Goal: Task Accomplishment & Management: Complete application form

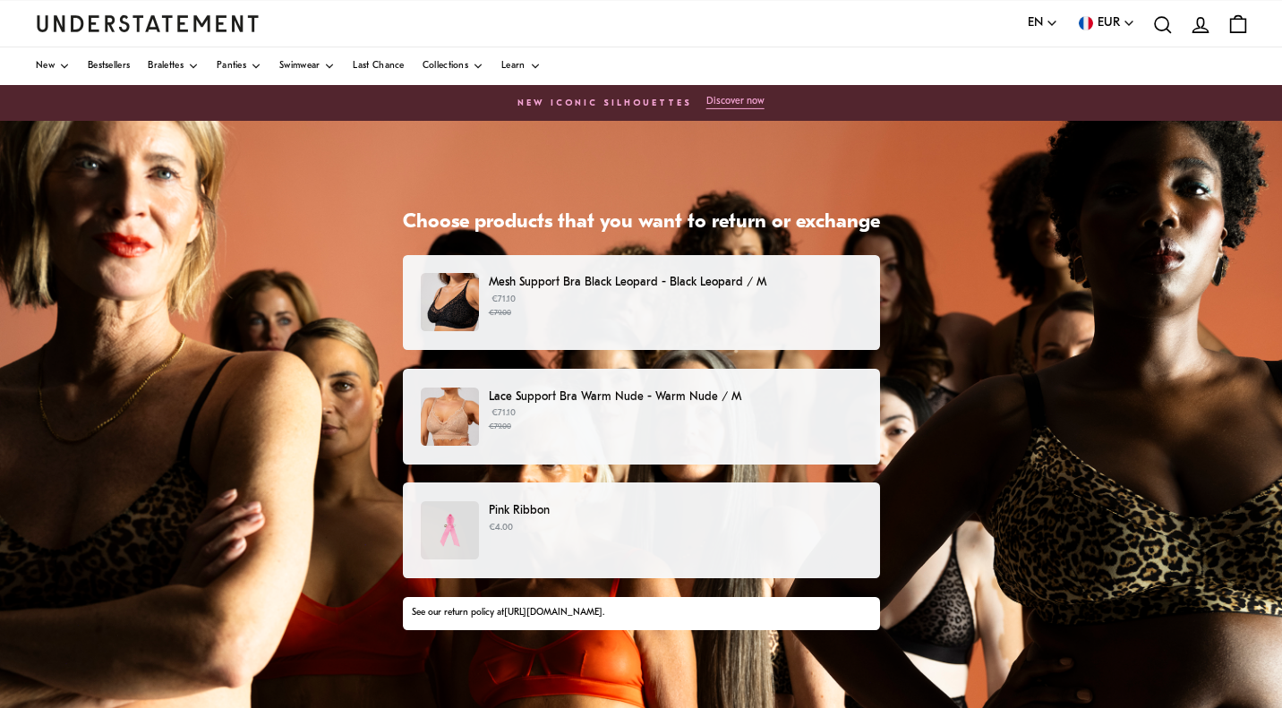
click at [587, 428] on small "€79.00" at bounding box center [675, 427] width 372 height 13
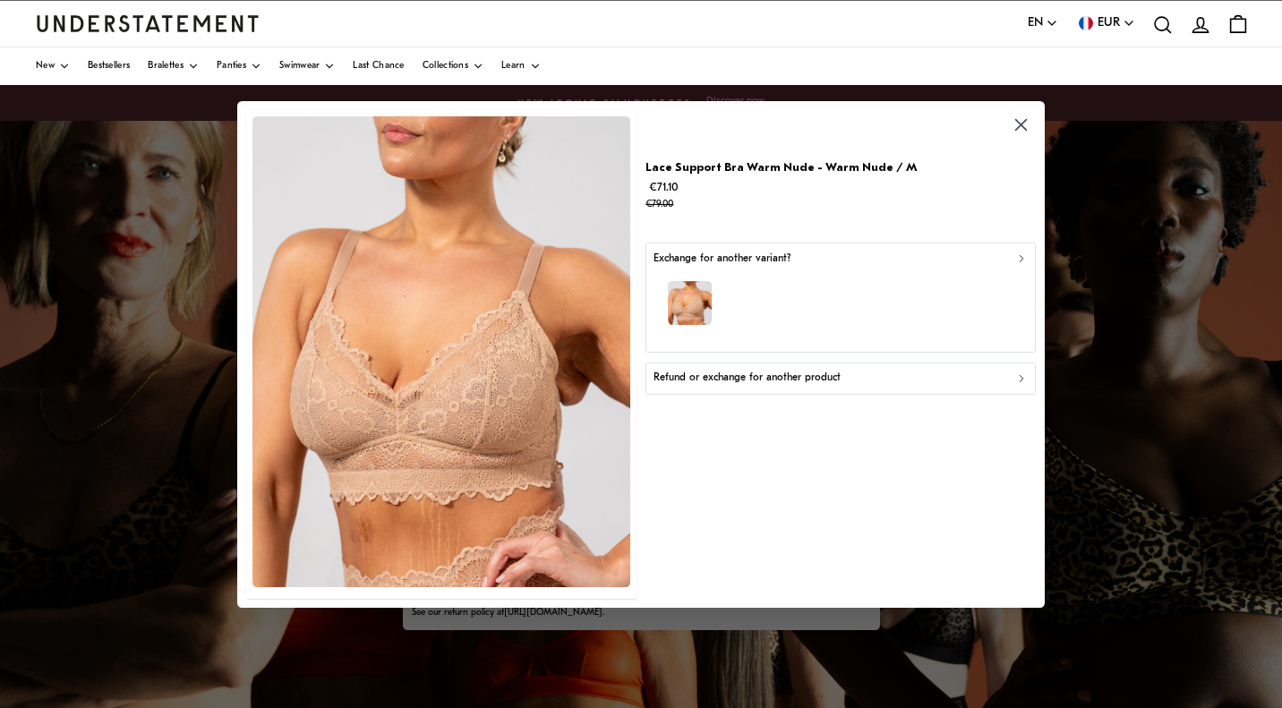
click at [724, 374] on p "Refund or exchange for another product" at bounding box center [747, 378] width 187 height 17
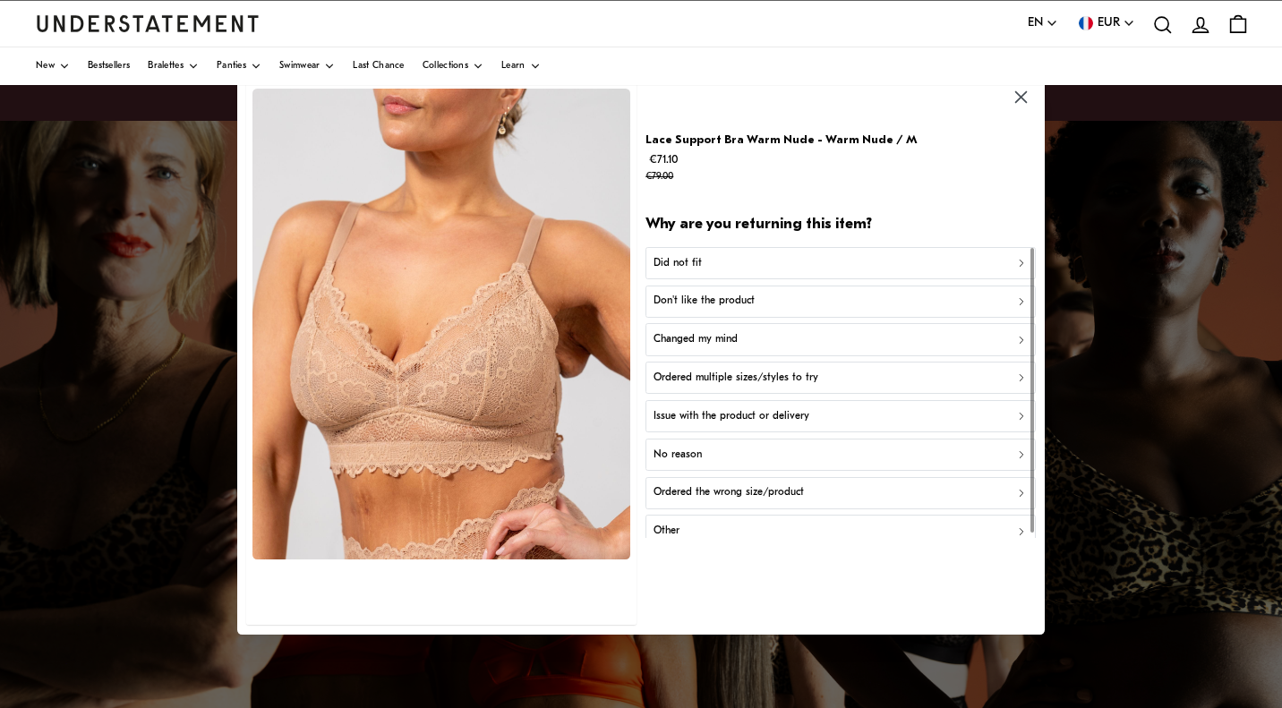
click at [739, 294] on p "Don't like the product" at bounding box center [704, 302] width 101 height 17
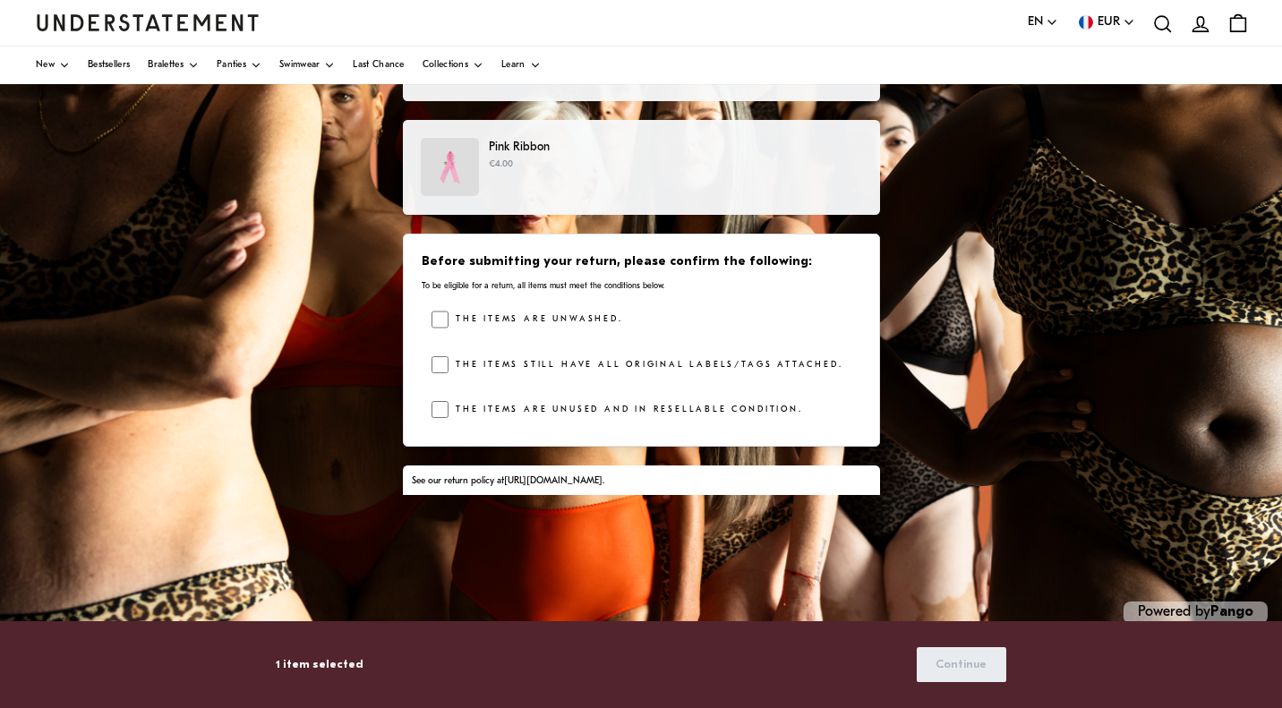
scroll to position [288, 0]
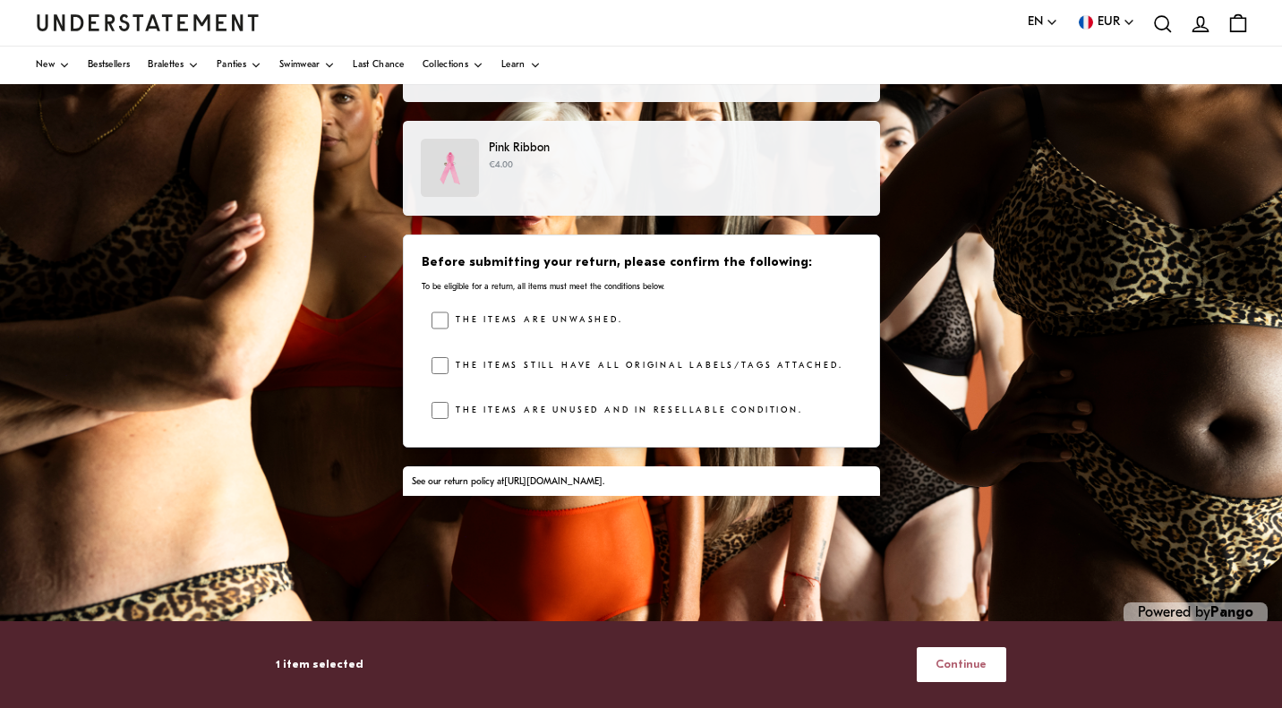
click at [959, 659] on span "Continue" at bounding box center [961, 664] width 51 height 33
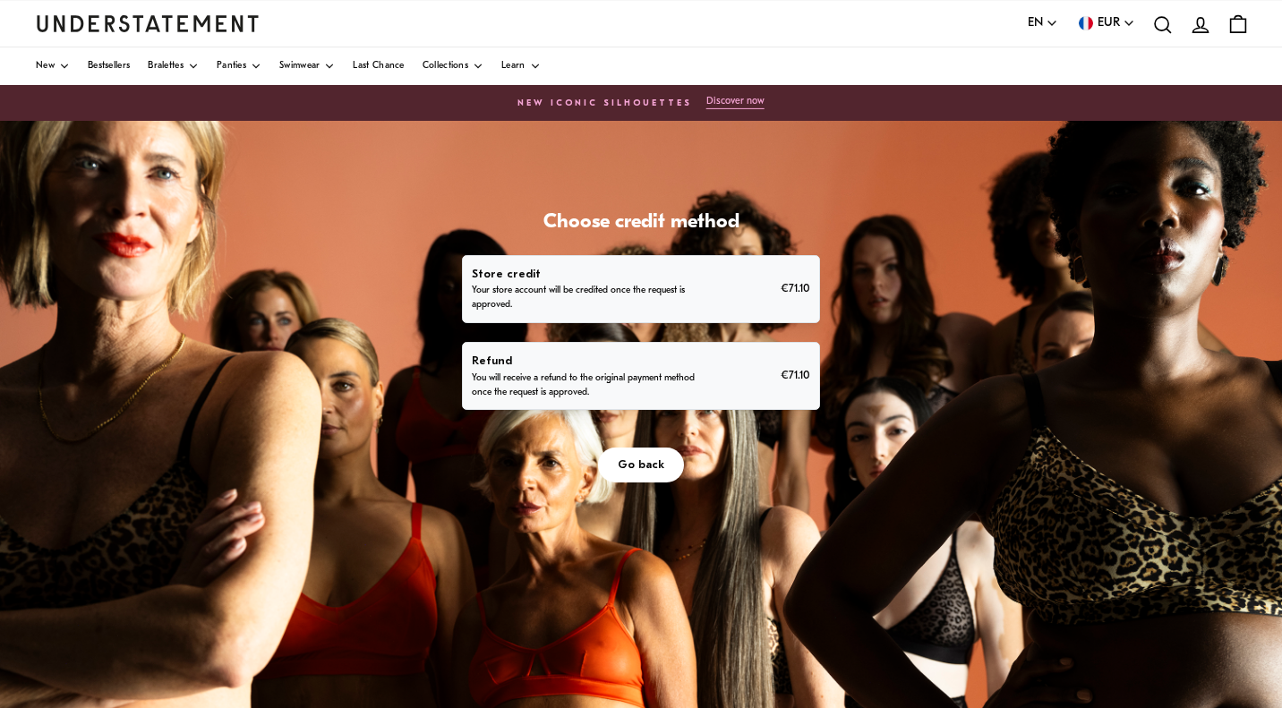
click at [691, 379] on p "You will receive a refund to the original payment method once the request is ap…" at bounding box center [589, 386] width 234 height 29
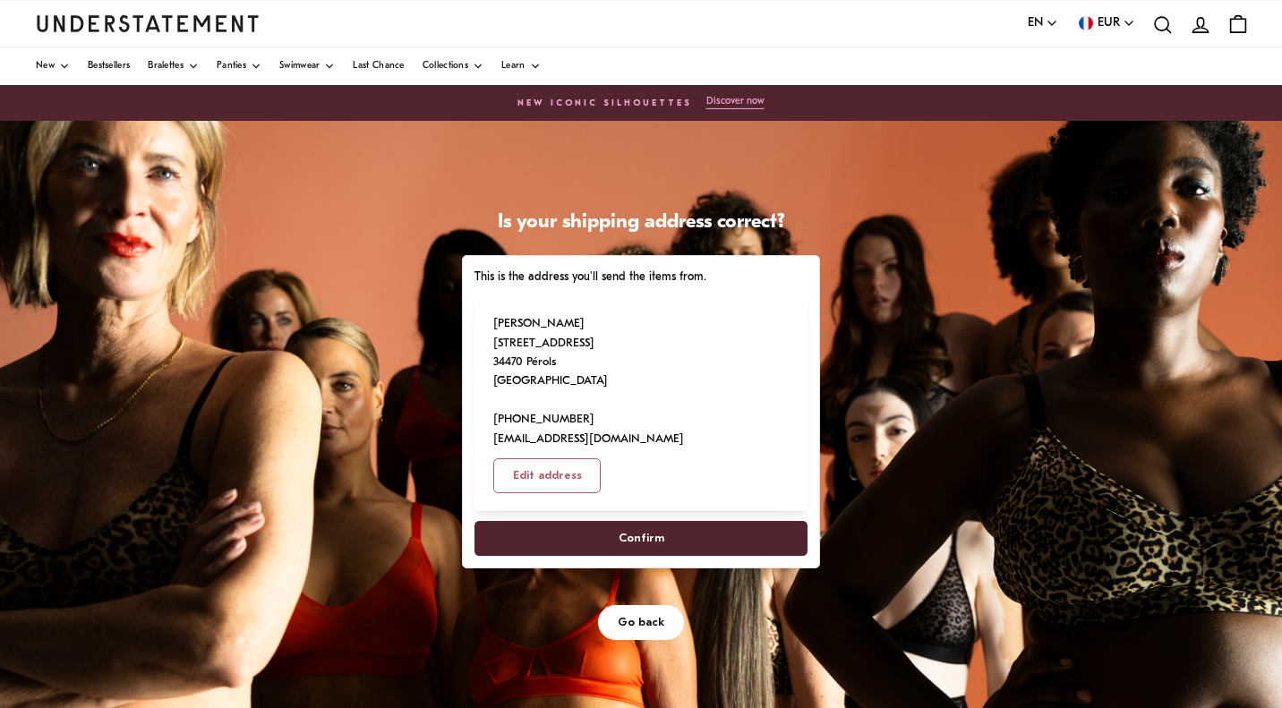
click at [651, 522] on span "Confirm" at bounding box center [642, 538] width 46 height 33
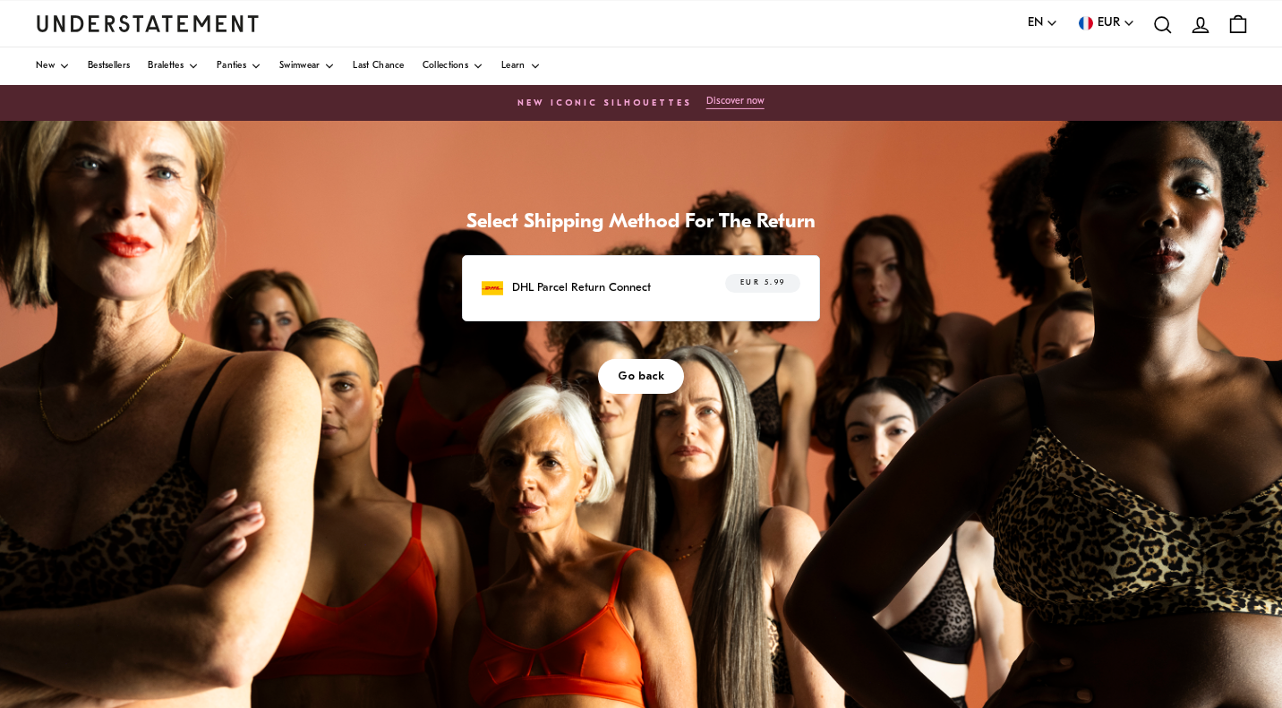
click at [653, 372] on span "Go back" at bounding box center [641, 376] width 47 height 33
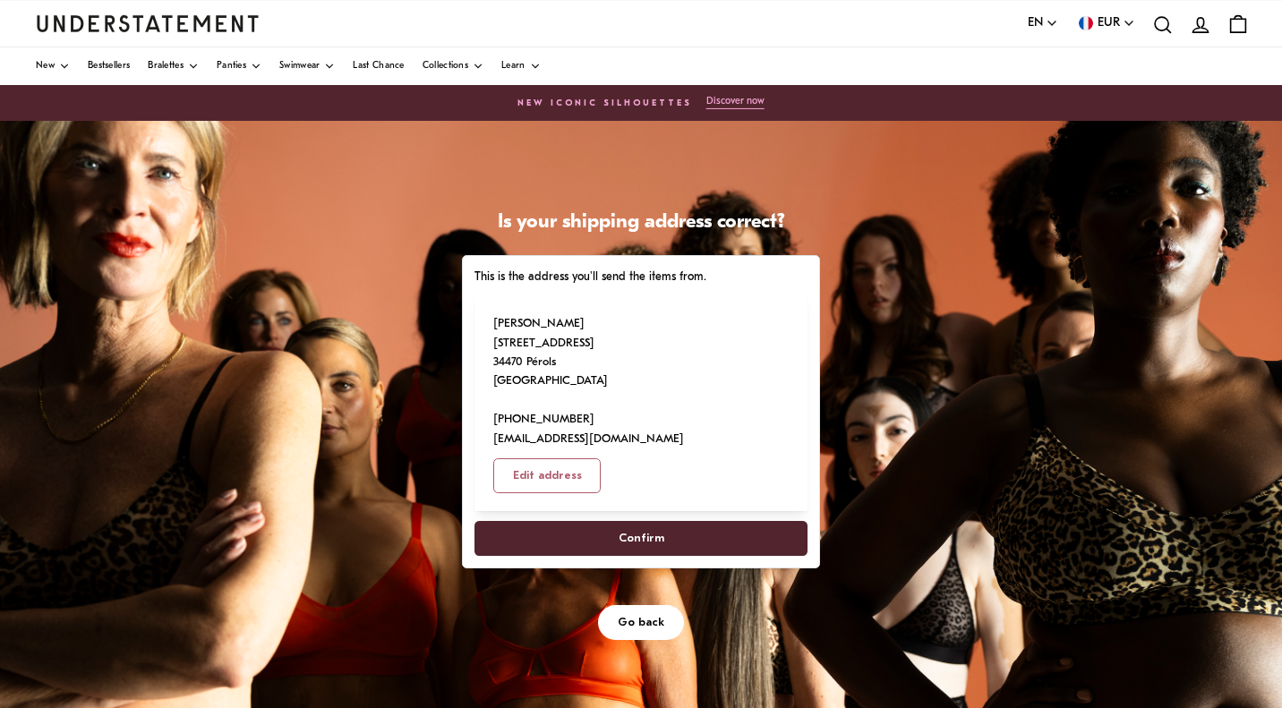
click at [637, 522] on span "Confirm" at bounding box center [642, 538] width 46 height 33
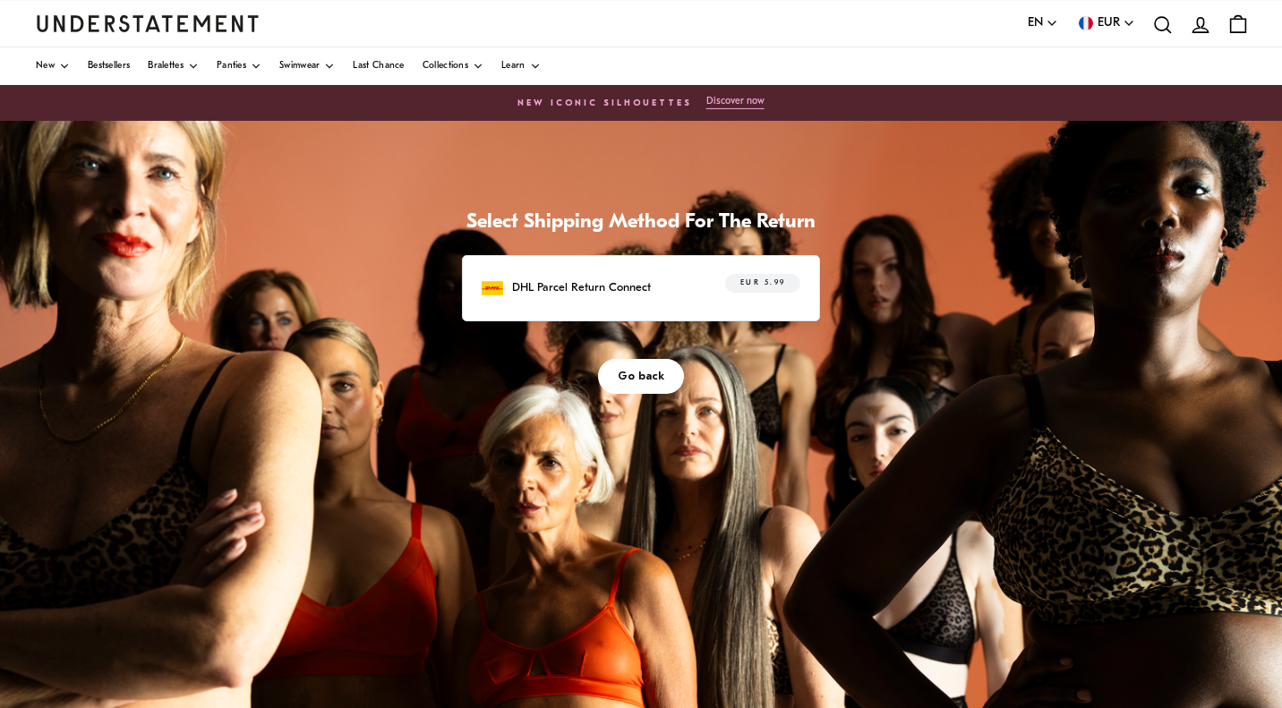
click at [597, 281] on p "DHL Parcel Return Connect" at bounding box center [581, 287] width 139 height 19
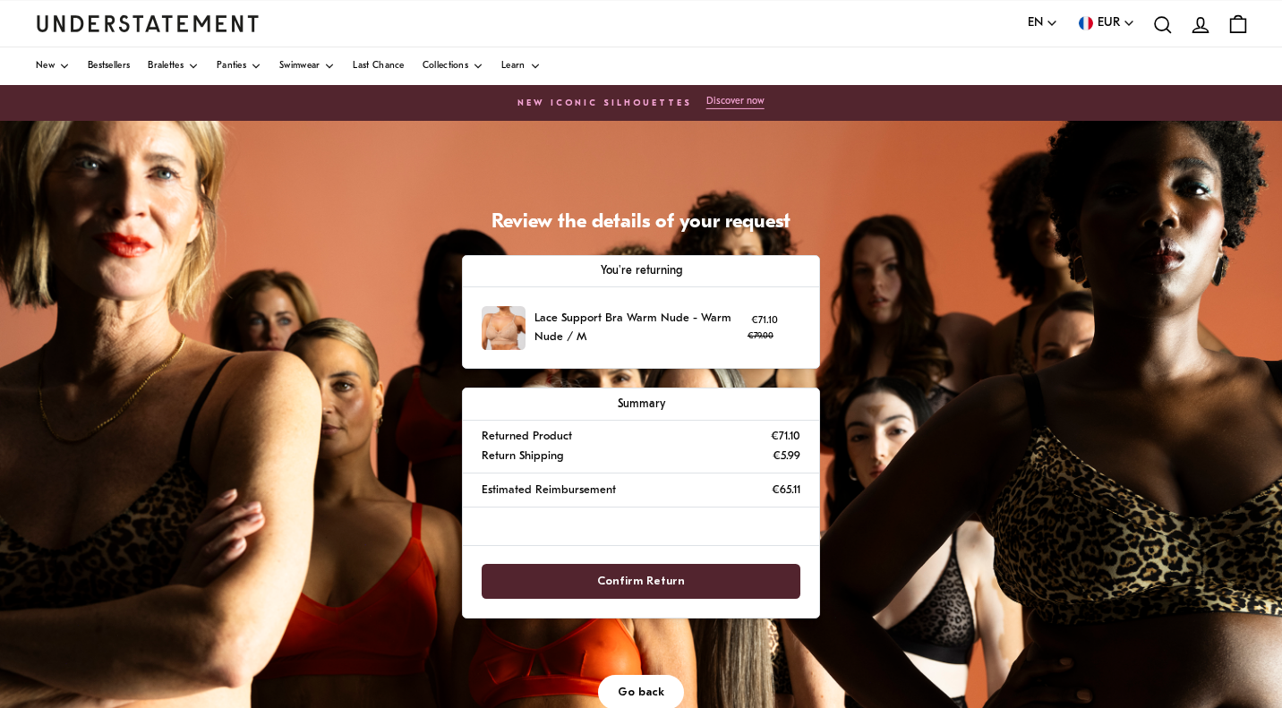
click at [607, 582] on span "Confirm Return" at bounding box center [641, 581] width 88 height 33
